Goal: Transaction & Acquisition: Purchase product/service

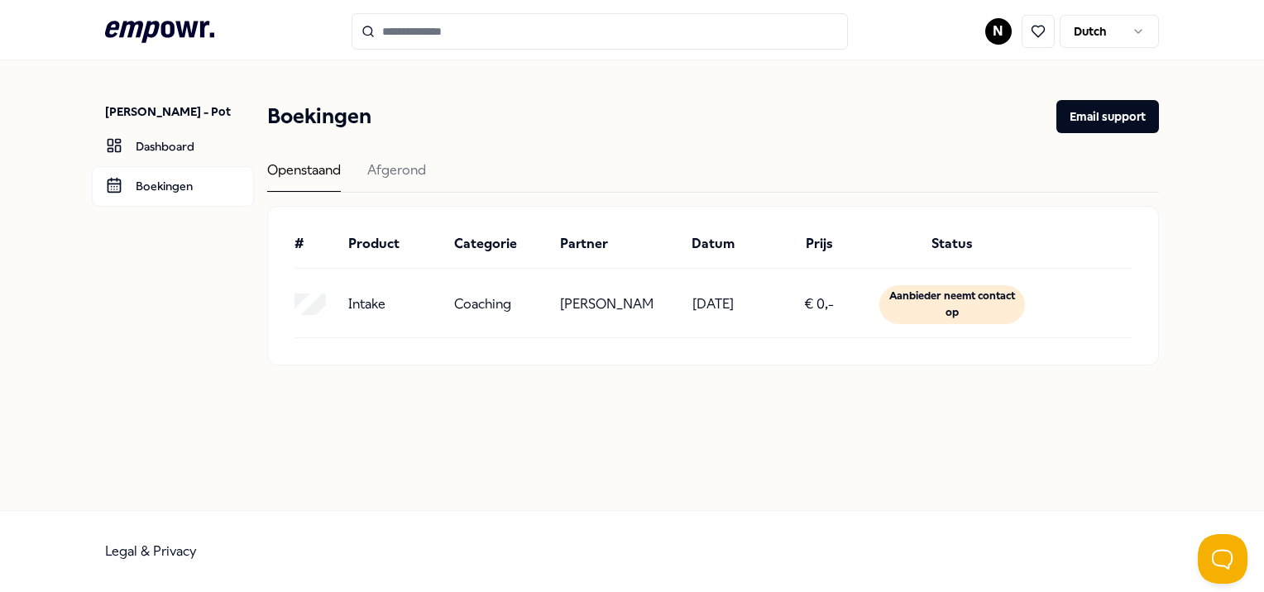
click at [987, 304] on div "Aanbieder neemt contact op" at bounding box center [952, 304] width 146 height 39
click at [167, 189] on link "Boekingen" at bounding box center [173, 186] width 162 height 40
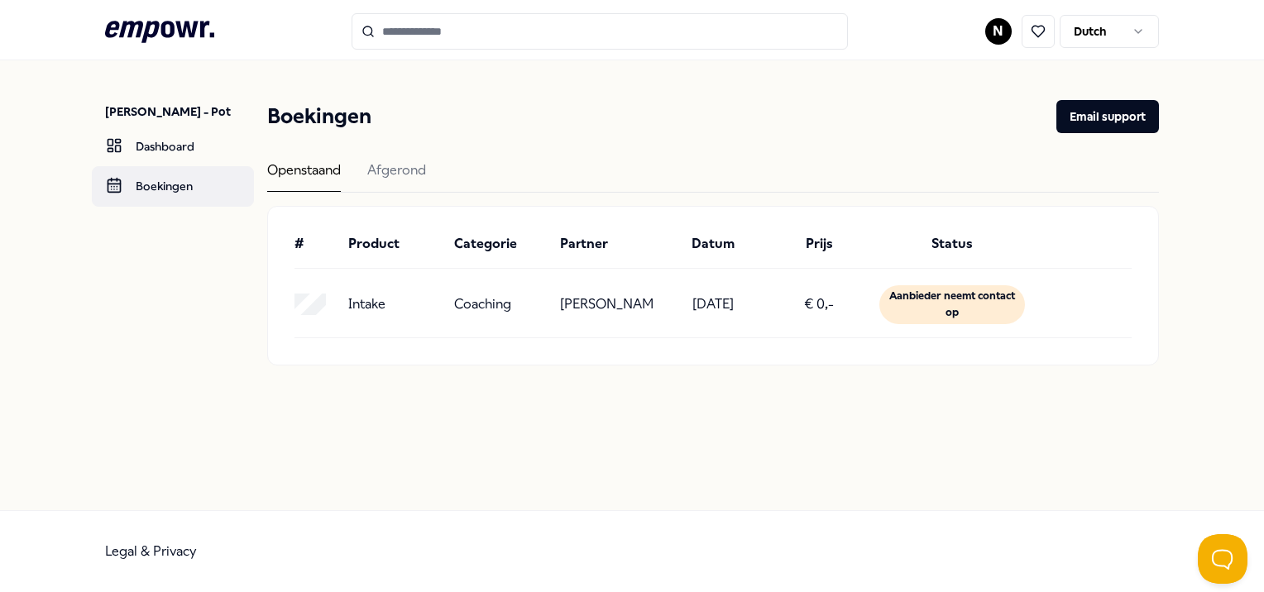
click at [188, 184] on link "Boekingen" at bounding box center [173, 186] width 162 height 40
click at [930, 312] on div "Aanbieder neemt contact op" at bounding box center [952, 304] width 146 height 39
click at [1218, 548] on button "Open Beacon popover" at bounding box center [1219, 556] width 50 height 50
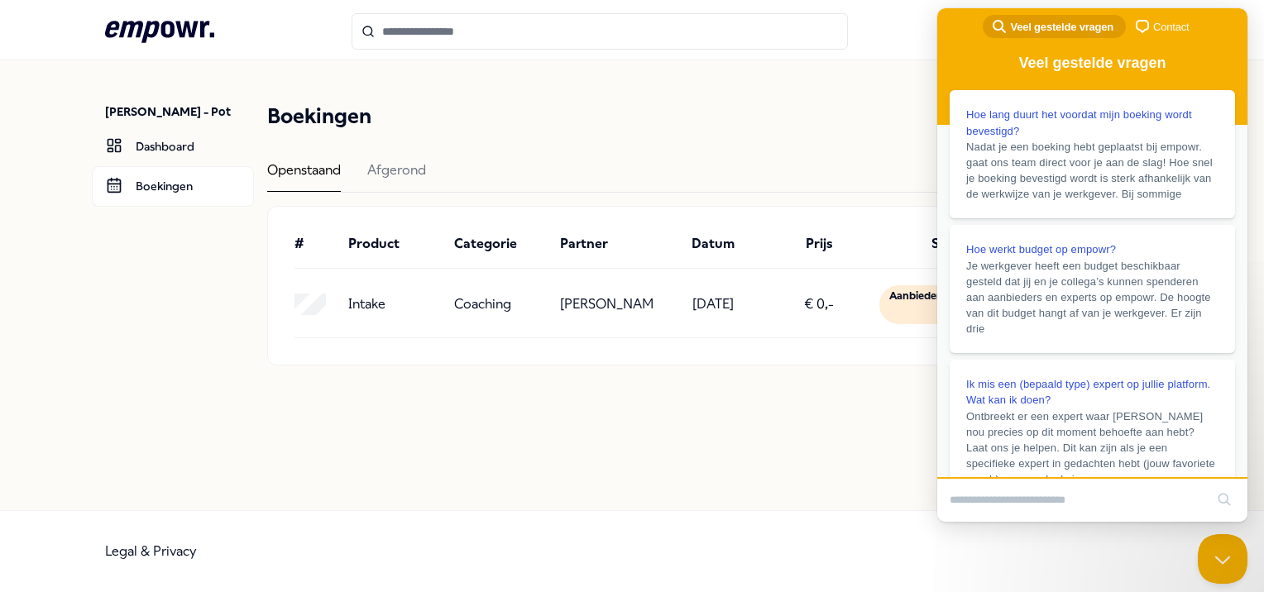
click at [1145, 25] on span "chat-square" at bounding box center [1142, 27] width 20 height 20
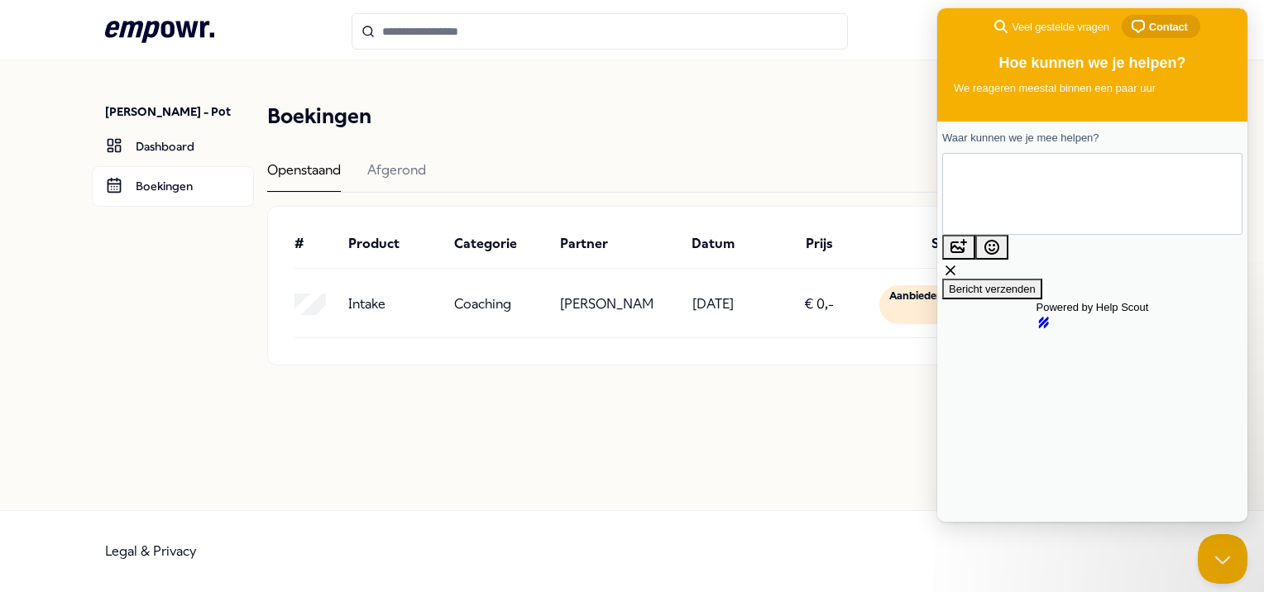
click at [862, 345] on div "# Product Categorie Partner Datum Prijs Status Intake Coaching [PERSON_NAME] [D…" at bounding box center [712, 286] width 889 height 158
click at [814, 443] on div "[PERSON_NAME] - Pot Dashboard Boekingen Boekingen Email support Openstaand Afge…" at bounding box center [632, 285] width 1264 height 450
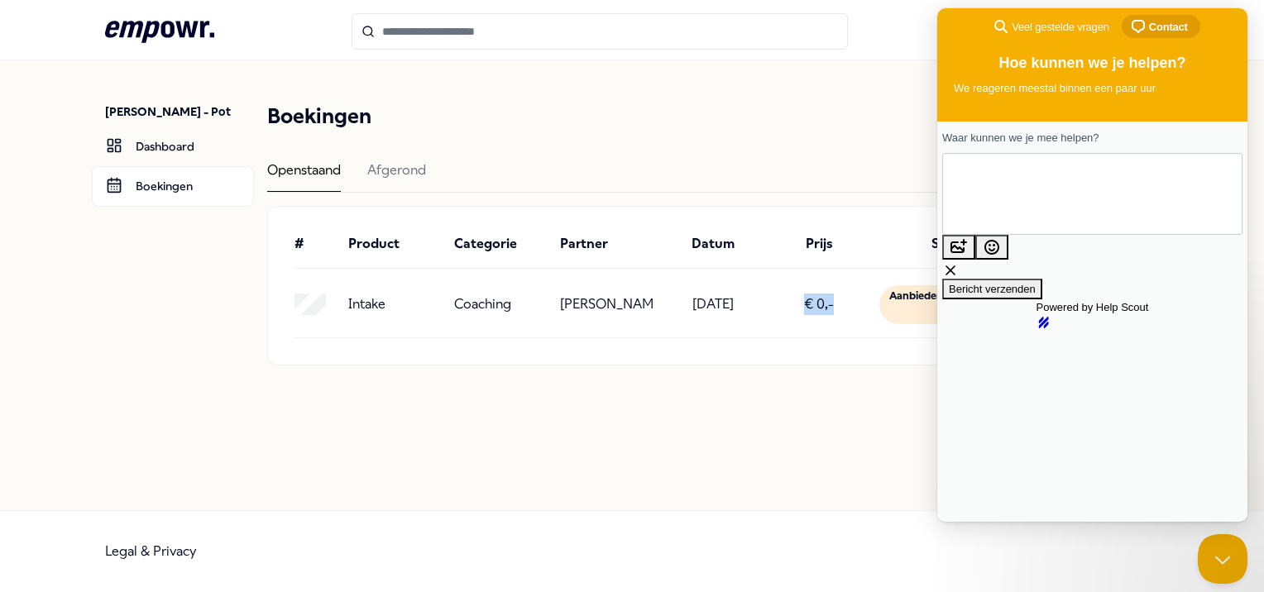
click at [814, 443] on div "Natasja Geijtenbeek - Pot Dashboard Boekingen Boekingen Email support Openstaan…" at bounding box center [632, 285] width 1264 height 450
click at [598, 116] on header "Boekingen Email support" at bounding box center [712, 116] width 891 height 33
click at [1226, 562] on button "Close Beacon popover" at bounding box center [1219, 556] width 50 height 50
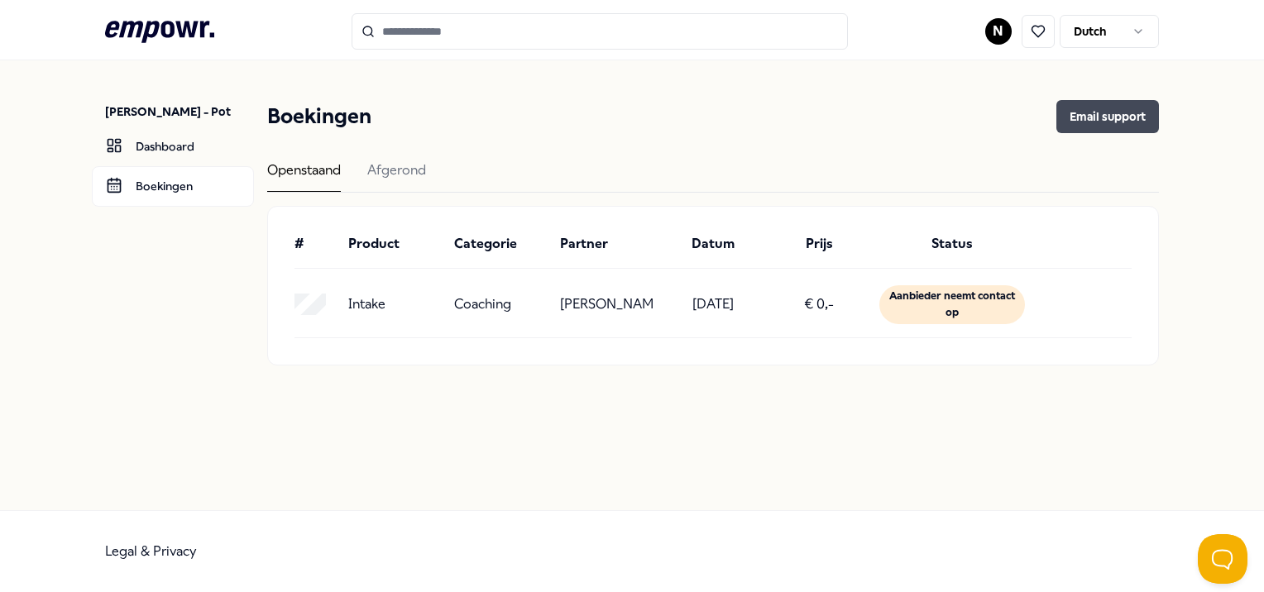
click at [1115, 116] on button "Email support" at bounding box center [1107, 116] width 103 height 33
click at [1138, 31] on html ".empowr-logo_svg__cls-1{fill:#03032f} N Dutch Natasja Geijtenbeek - Pot Dashboa…" at bounding box center [632, 296] width 1264 height 592
click at [1037, 23] on button at bounding box center [1037, 31] width 33 height 33
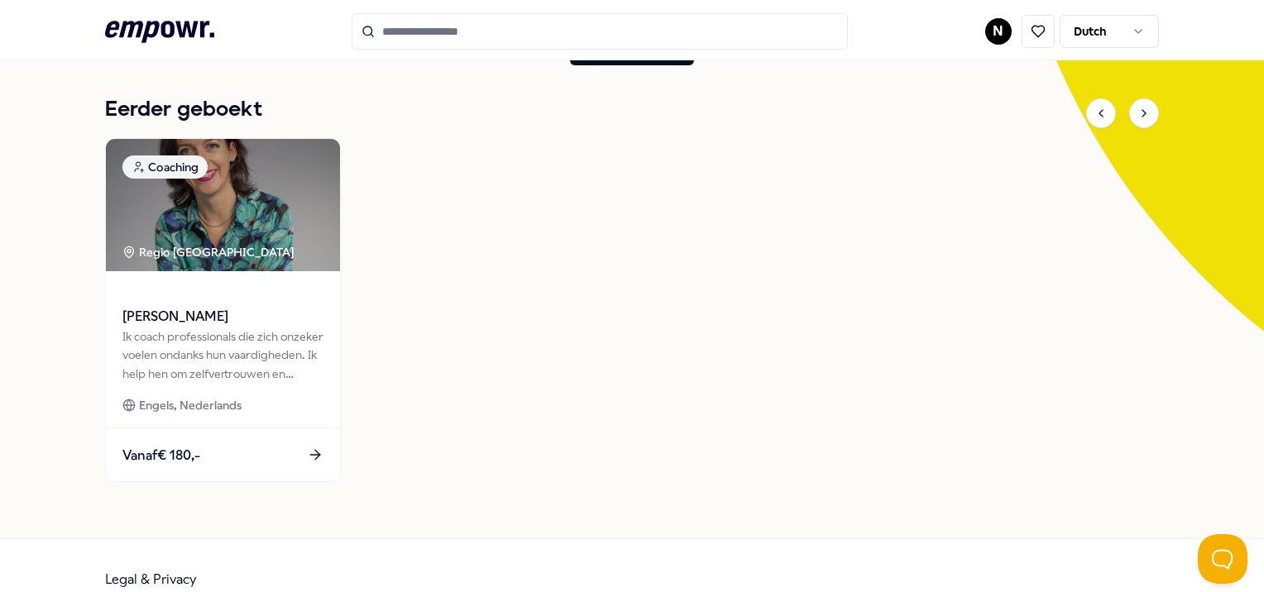
scroll to position [325, 0]
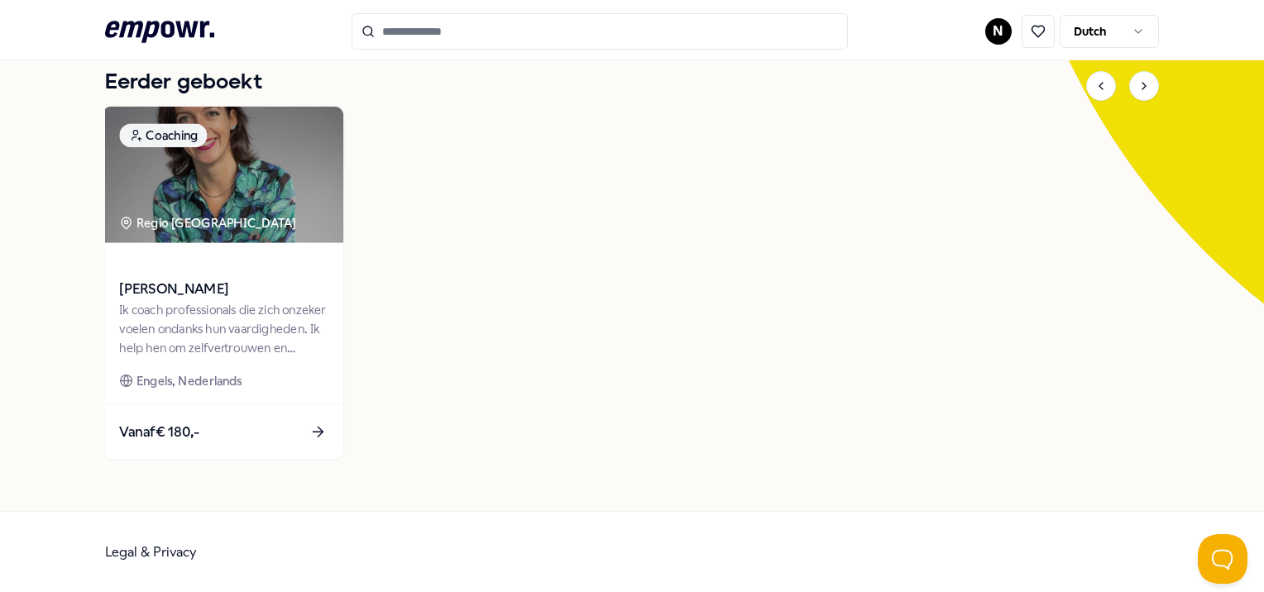
click at [319, 428] on icon at bounding box center [320, 433] width 5 height 10
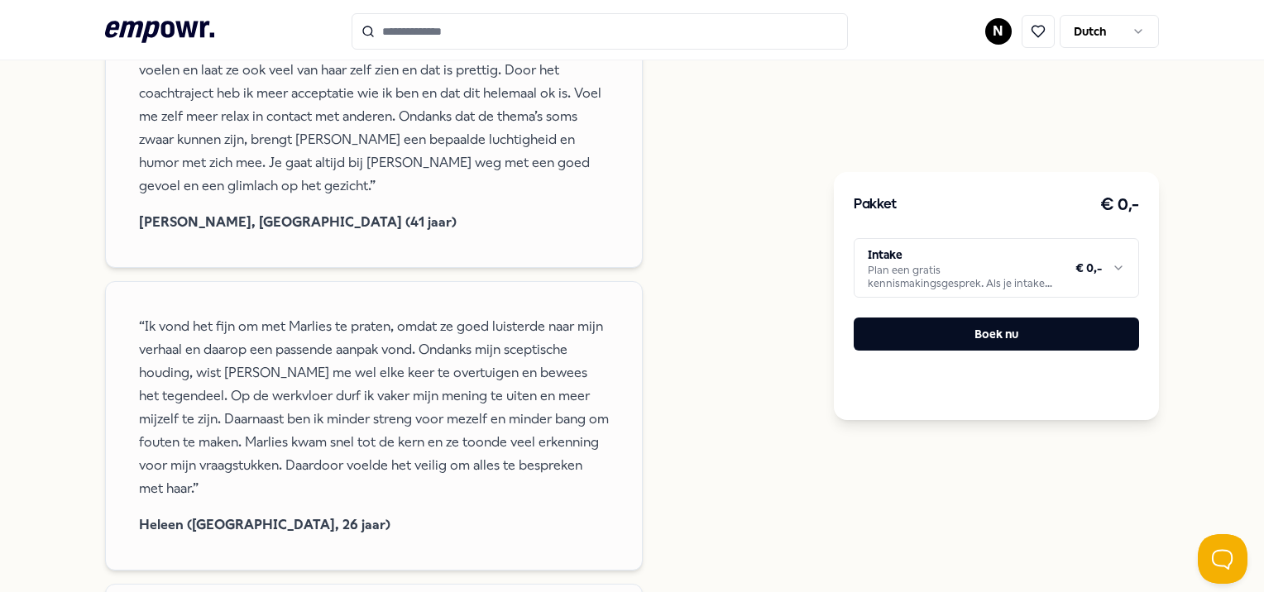
scroll to position [1528, 0]
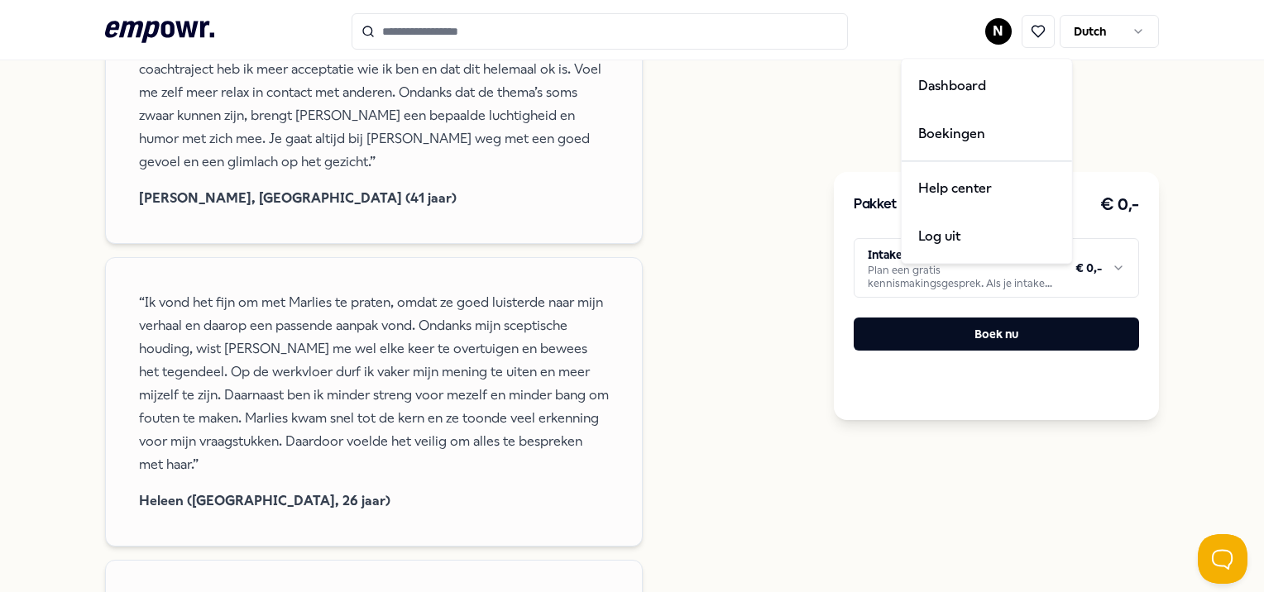
click at [985, 30] on html ".empowr-logo_svg__cls-1{fill:#03032f} N Dutch Alle categorieën Self-care librar…" at bounding box center [632, 296] width 1264 height 592
click at [966, 127] on div "Boekingen" at bounding box center [987, 134] width 164 height 48
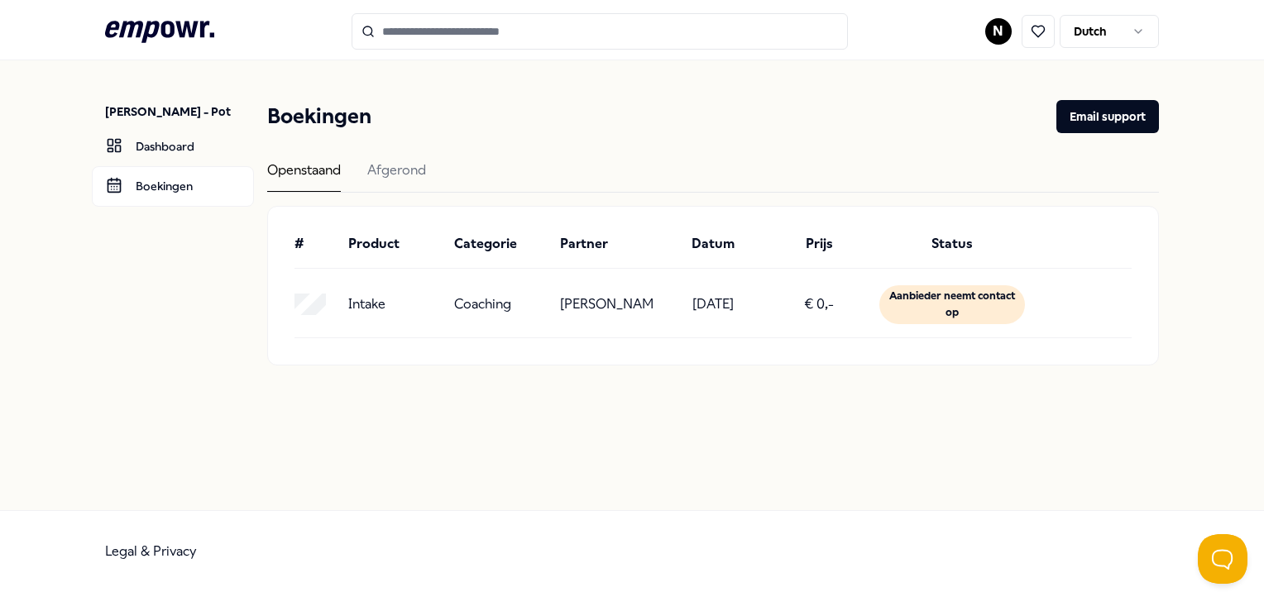
click at [997, 32] on html ".empowr-logo_svg__cls-1{fill:#03032f} N Dutch Natasja Geijtenbeek - Pot Dashboa…" at bounding box center [632, 296] width 1264 height 592
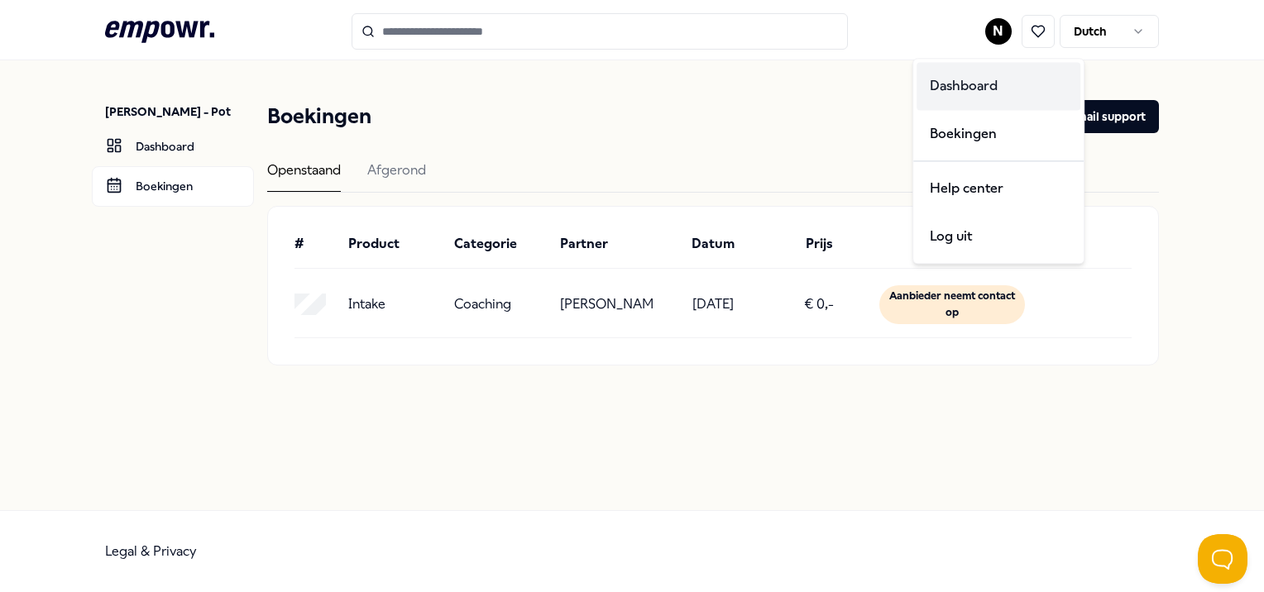
click at [989, 87] on div "Dashboard" at bounding box center [998, 86] width 164 height 48
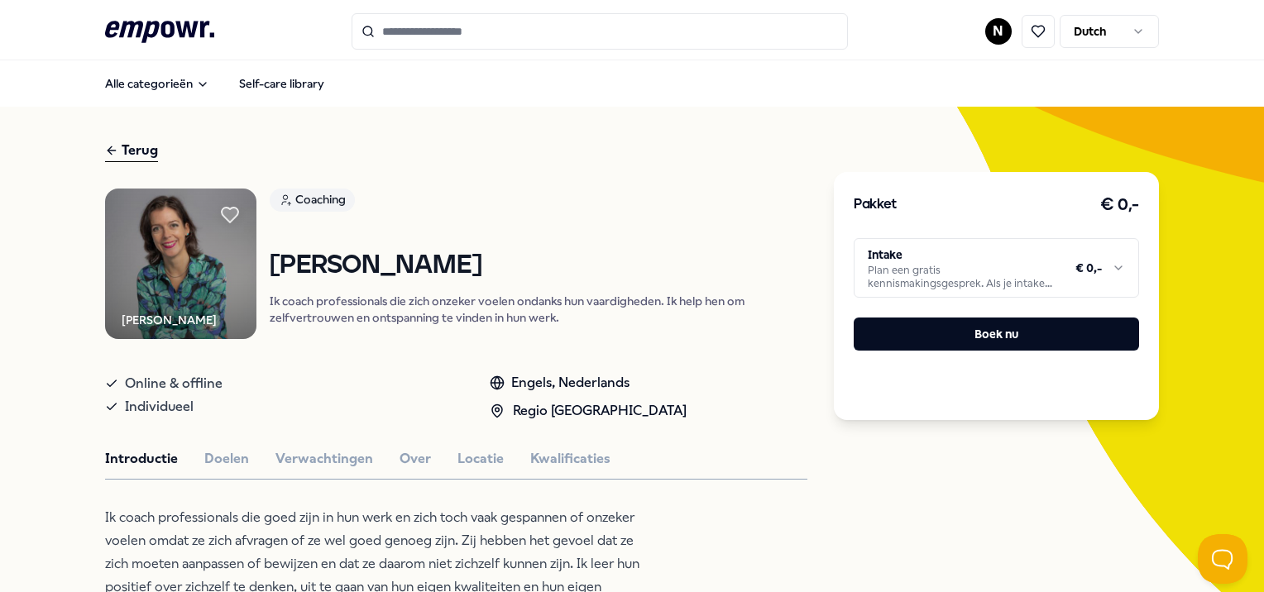
click at [1103, 268] on html ".empowr-logo_svg__cls-1{fill:#03032f} N Dutch Alle categorieën Self-care librar…" at bounding box center [632, 296] width 1264 height 592
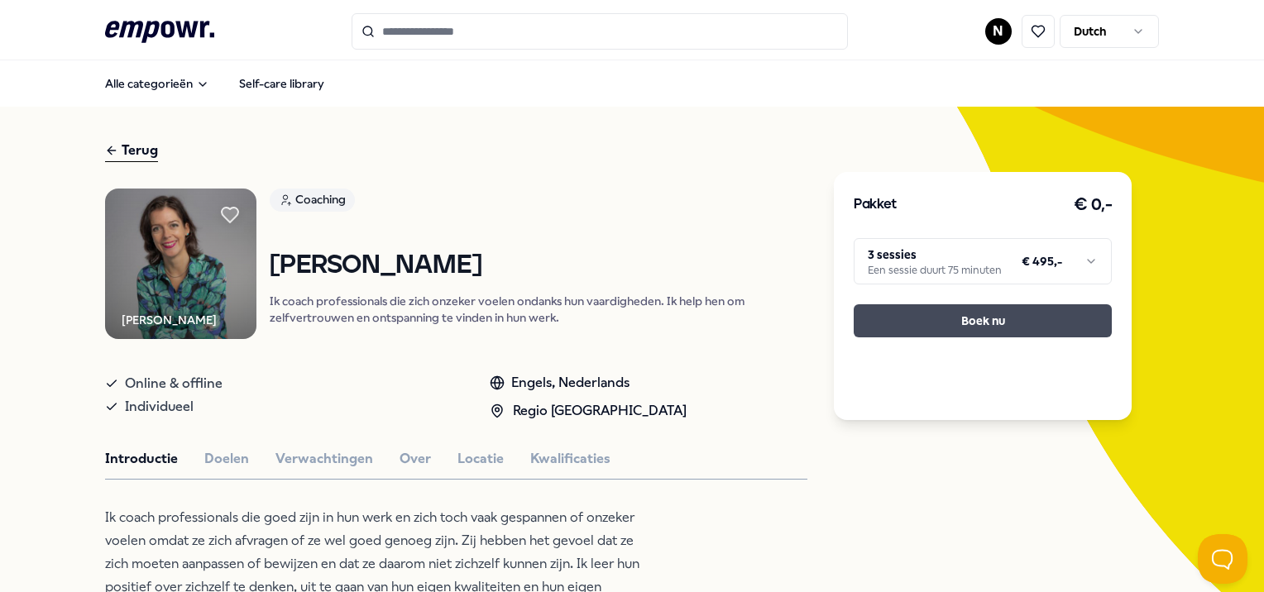
click at [996, 322] on button "Boek nu" at bounding box center [983, 320] width 258 height 33
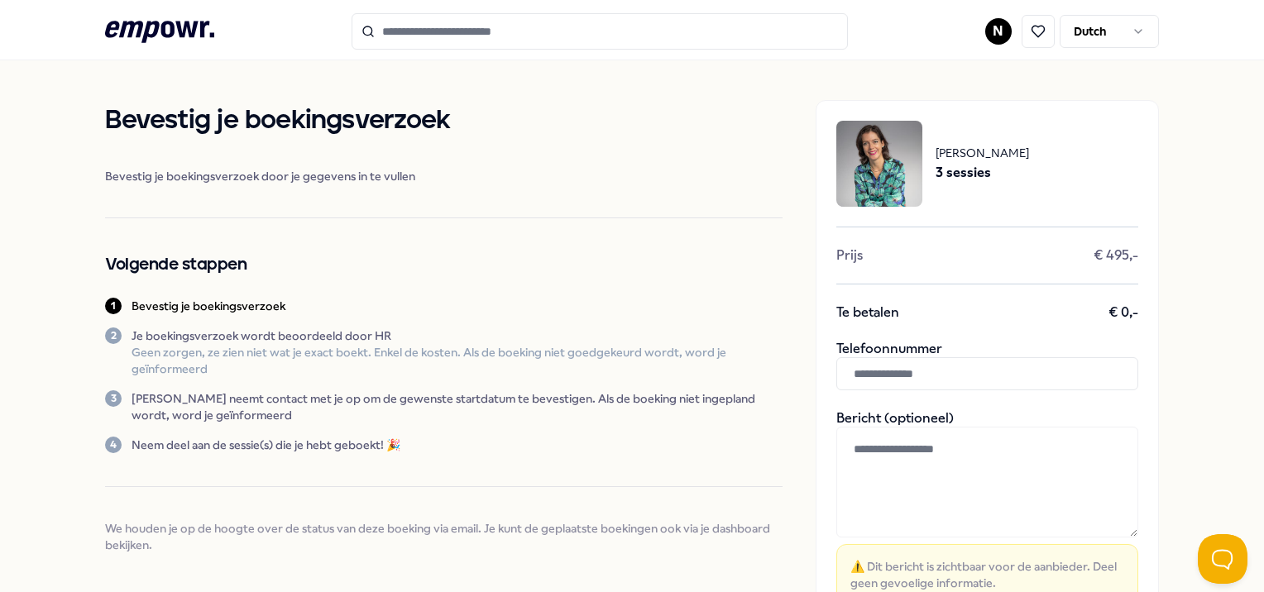
click at [850, 378] on input "text" at bounding box center [987, 373] width 302 height 33
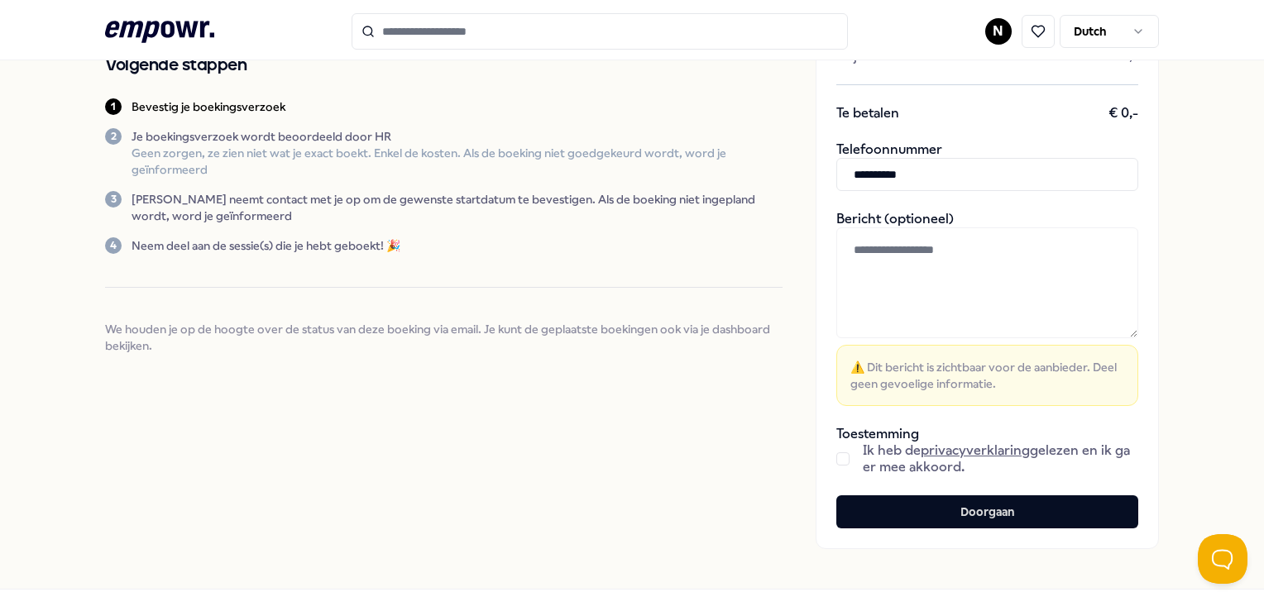
scroll to position [276, 0]
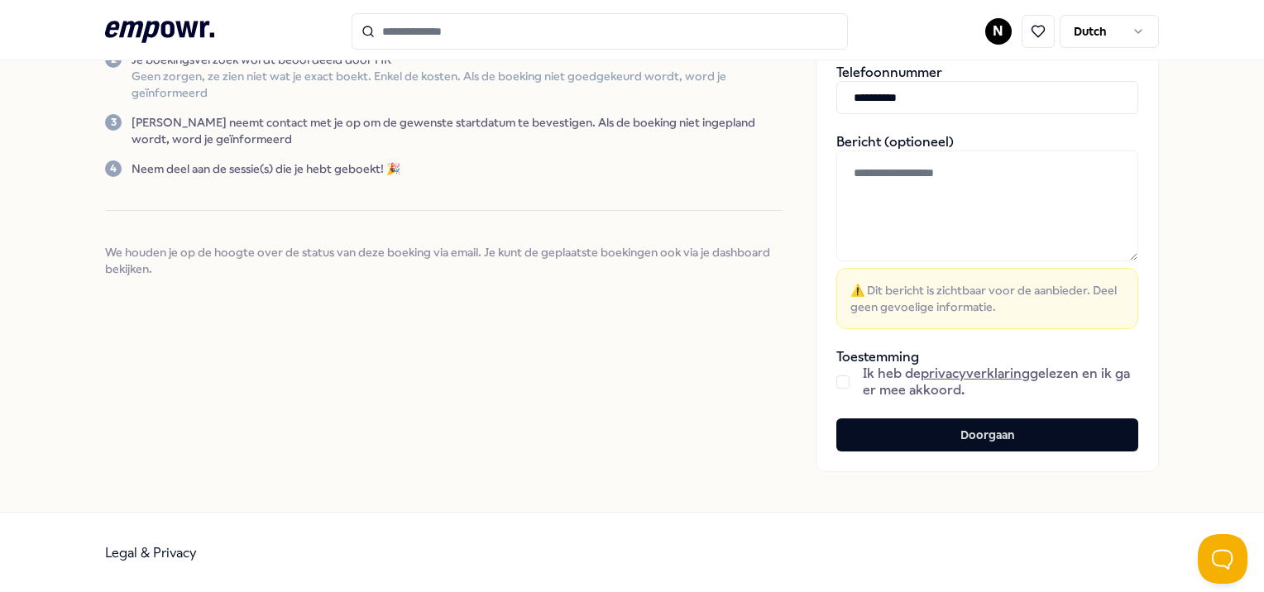
type input "**********"
click at [836, 385] on button "button" at bounding box center [842, 381] width 13 height 13
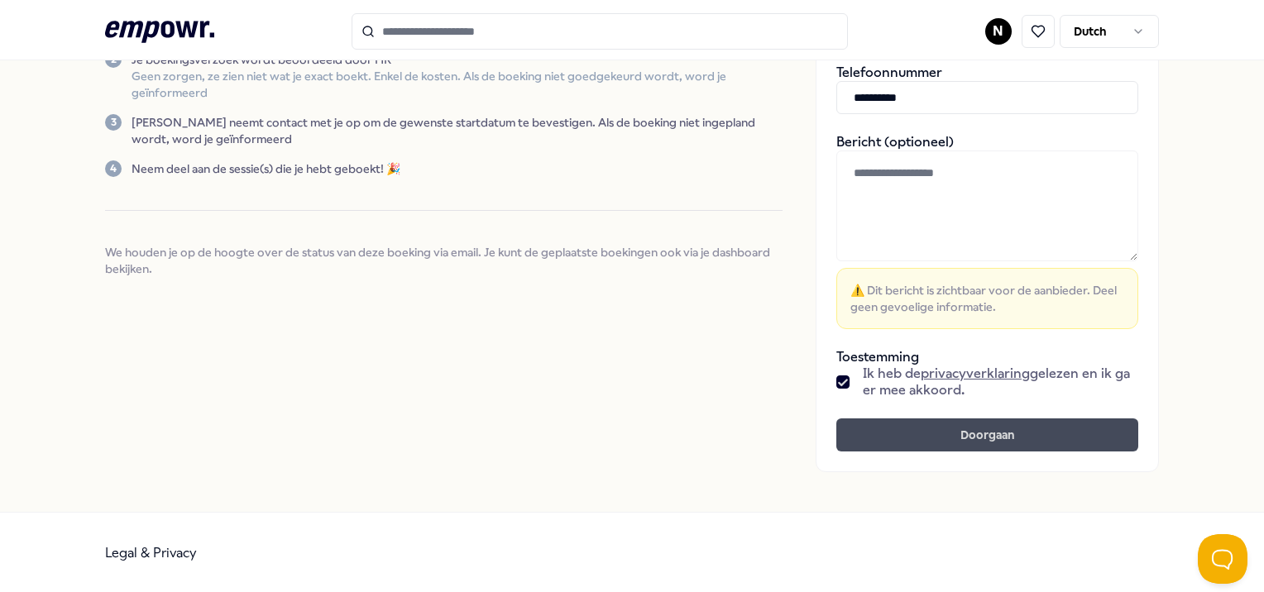
click at [864, 433] on button "Doorgaan" at bounding box center [987, 434] width 302 height 33
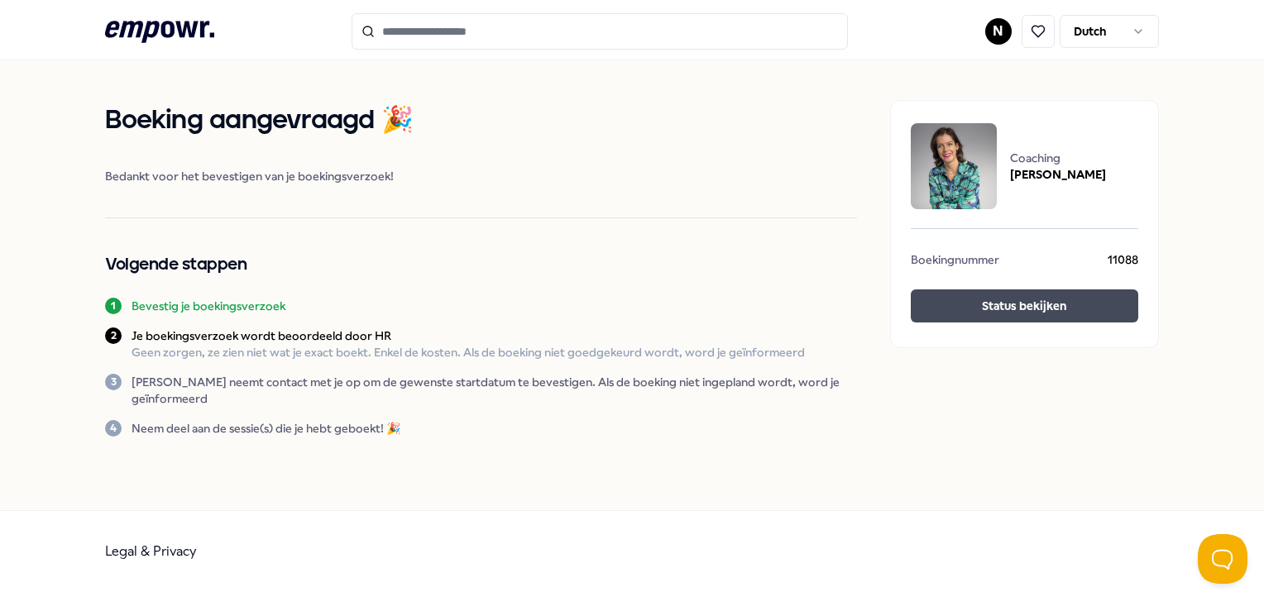
click at [1055, 305] on button "Status bekijken" at bounding box center [1024, 305] width 227 height 33
